Goal: Transaction & Acquisition: Purchase product/service

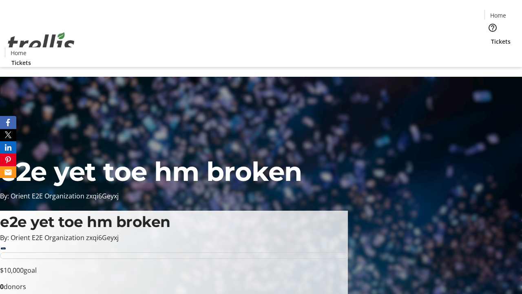
click at [499, 12] on span "Sign Up" at bounding box center [502, 12] width 24 height 10
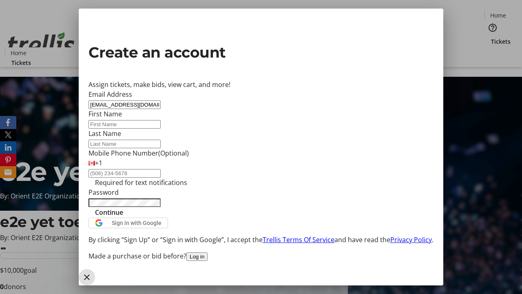
type input "[EMAIL_ADDRESS][DOMAIN_NAME]"
type input "Jadon"
type input "[PERSON_NAME]"
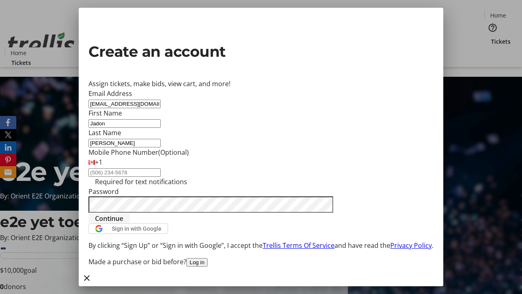
click at [123, 223] on span "Continue" at bounding box center [109, 218] width 28 height 10
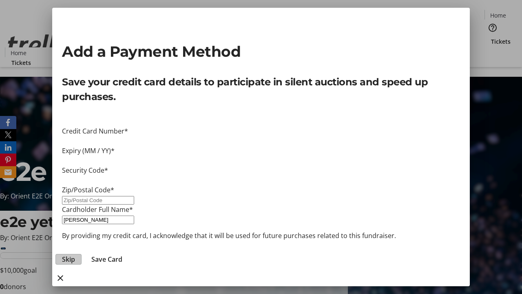
click at [75, 254] on span "Skip" at bounding box center [68, 259] width 13 height 10
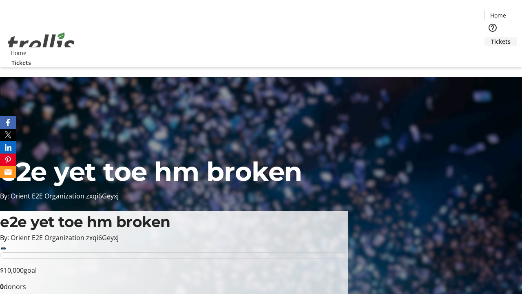
click at [491, 37] on span "Tickets" at bounding box center [501, 41] width 20 height 9
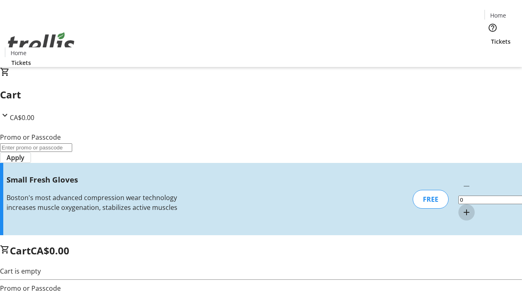
click at [462, 207] on mat-icon "Increment by one" at bounding box center [467, 212] width 10 height 10
type input "1"
